Goal: Check status

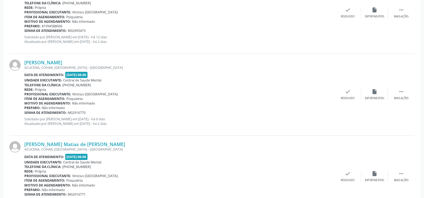
scroll to position [175, 0]
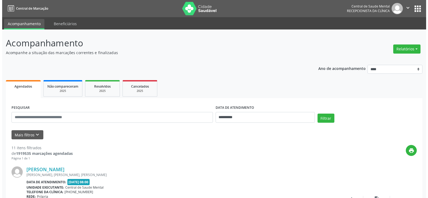
scroll to position [175, 0]
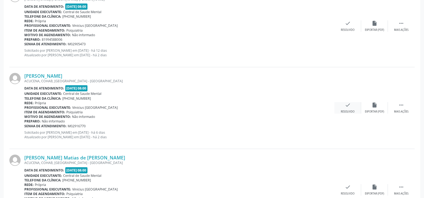
click at [348, 106] on icon "check" at bounding box center [348, 105] width 6 height 6
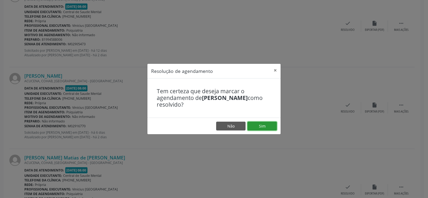
click at [267, 123] on button "Sim" at bounding box center [261, 125] width 29 height 9
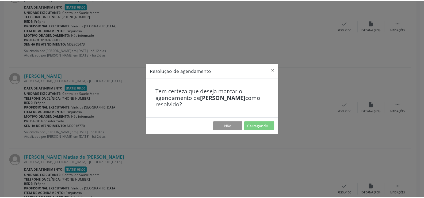
scroll to position [0, 0]
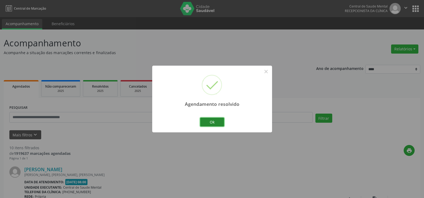
click at [214, 119] on button "Ok" at bounding box center [212, 121] width 24 height 9
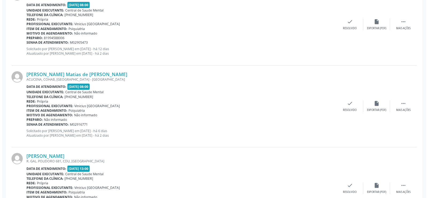
scroll to position [187, 0]
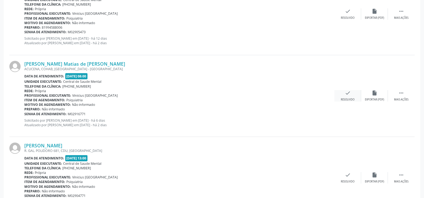
click at [345, 96] on icon "check" at bounding box center [348, 93] width 6 height 6
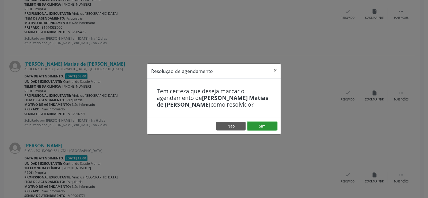
click at [260, 127] on button "Sim" at bounding box center [261, 125] width 29 height 9
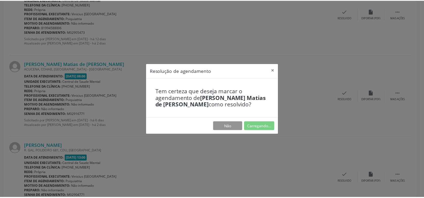
scroll to position [0, 0]
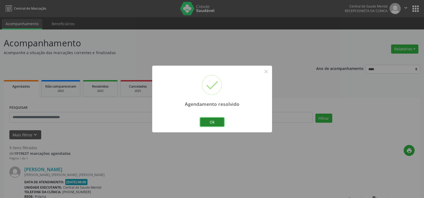
click at [213, 121] on button "Ok" at bounding box center [212, 121] width 24 height 9
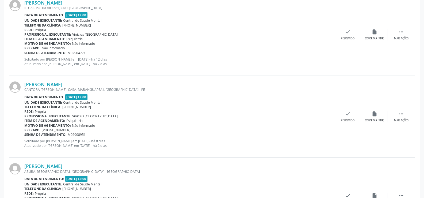
scroll to position [172, 0]
